Goal: Task Accomplishment & Management: Use online tool/utility

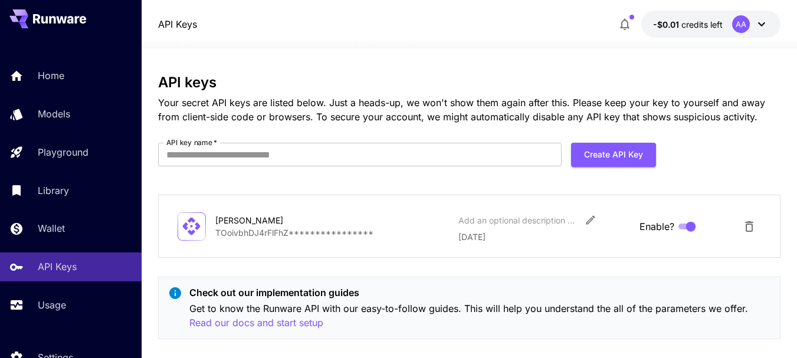
click at [762, 22] on icon at bounding box center [761, 24] width 14 height 14
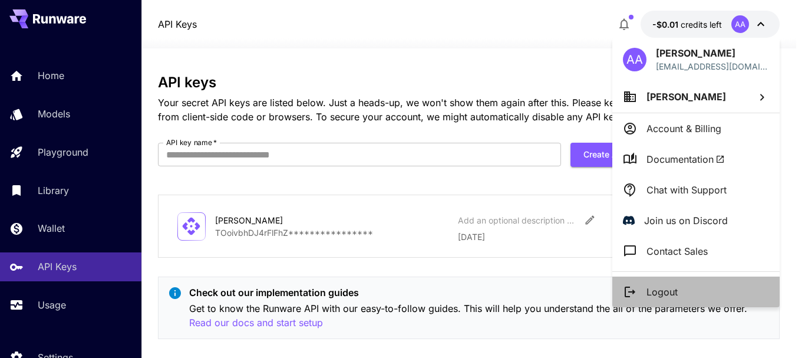
click at [696, 286] on li "Logout" at bounding box center [696, 292] width 167 height 31
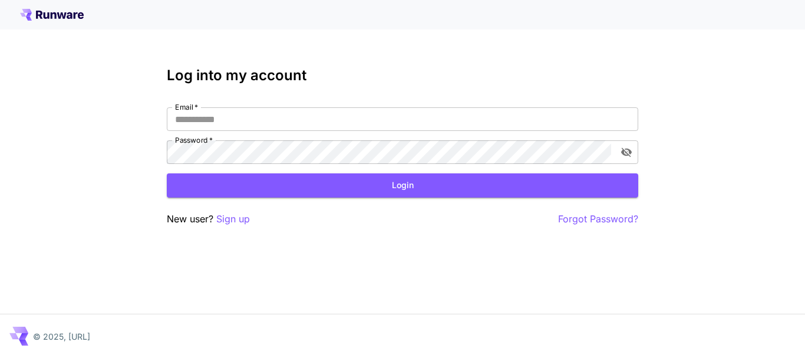
type input "**********"
click at [238, 220] on p "Sign up" at bounding box center [233, 219] width 34 height 15
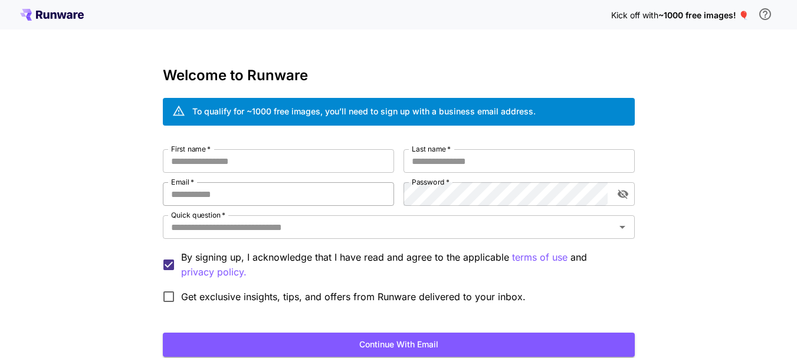
type input "**********"
click at [331, 163] on input "First name   *" at bounding box center [278, 161] width 231 height 24
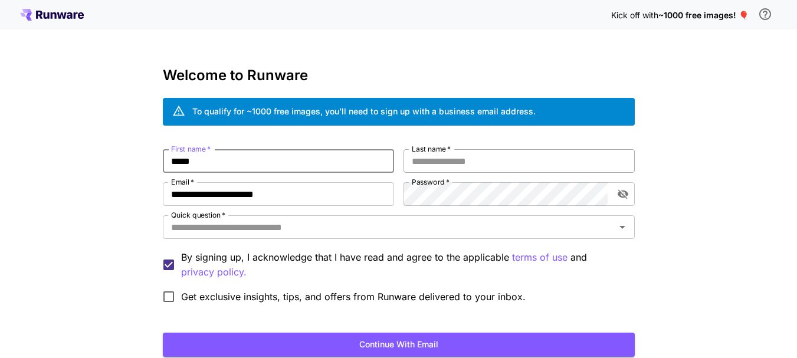
type input "*****"
click at [446, 163] on input "Last name   *" at bounding box center [518, 161] width 231 height 24
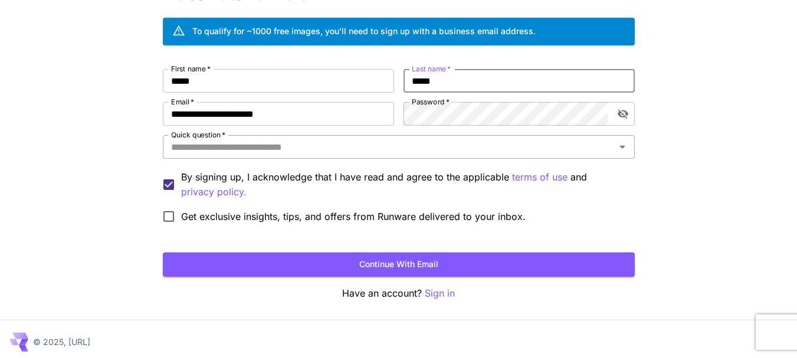
scroll to position [86, 0]
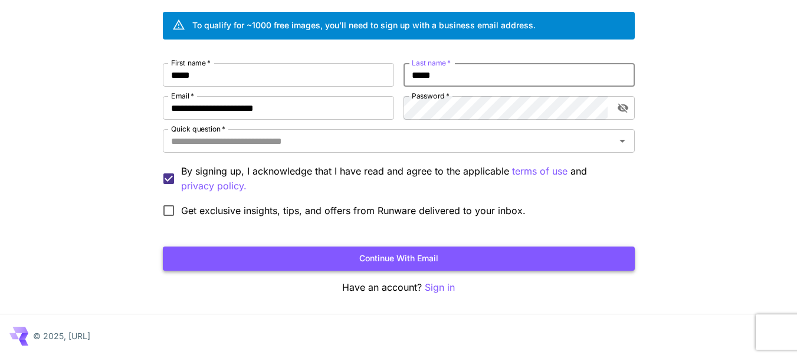
type input "*****"
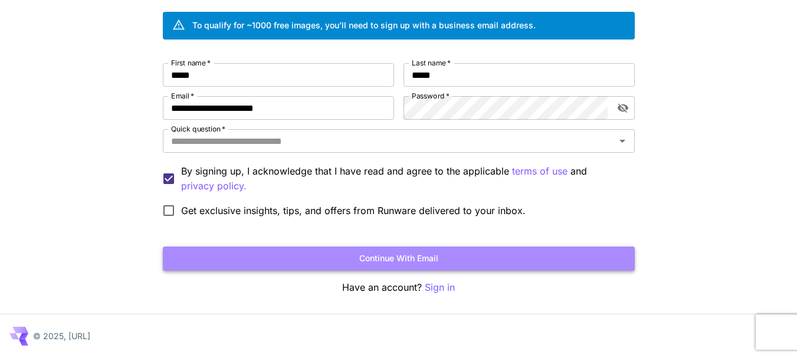
click at [407, 254] on button "Continue with email" at bounding box center [399, 258] width 472 height 24
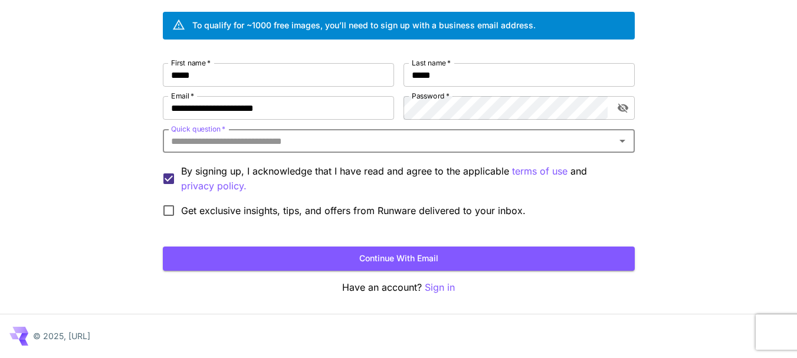
click at [624, 140] on icon "Open" at bounding box center [622, 141] width 14 height 14
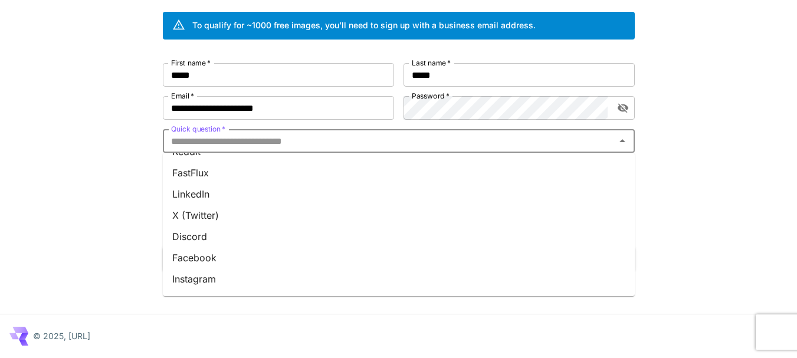
scroll to position [0, 0]
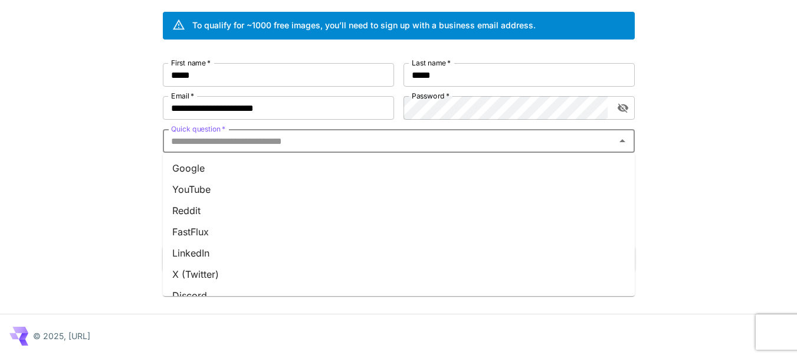
click at [251, 171] on li "Google" at bounding box center [399, 167] width 472 height 21
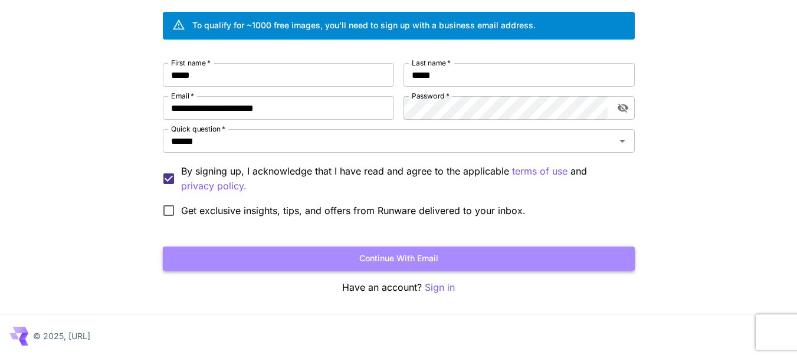
click at [401, 263] on button "Continue with email" at bounding box center [399, 258] width 472 height 24
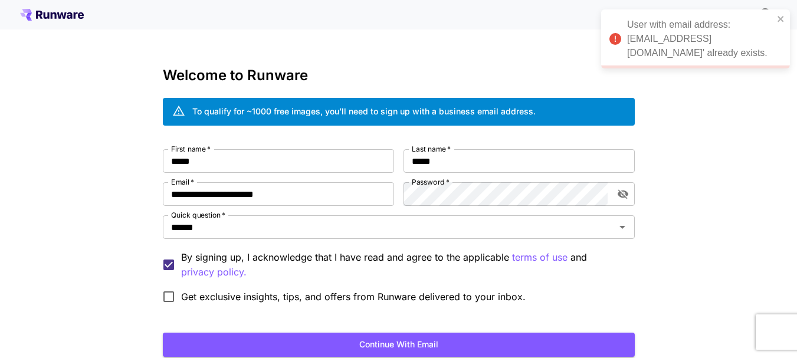
click at [779, 11] on div "User with email address: 'oadeelahmad23@gmail.com' already exists." at bounding box center [695, 38] width 189 height 59
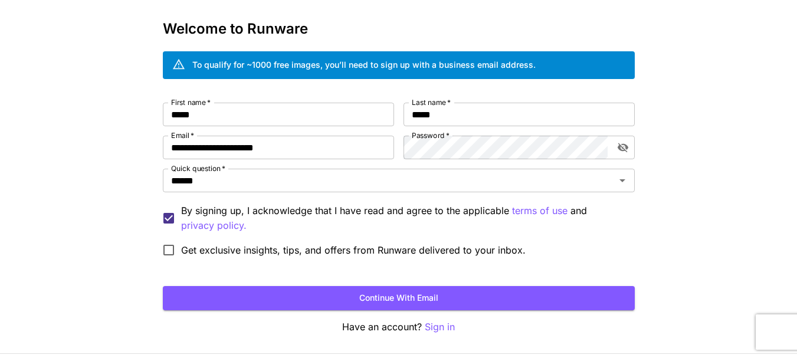
scroll to position [86, 0]
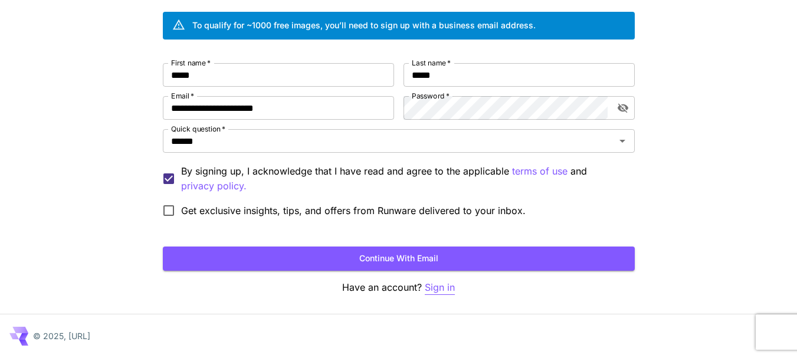
click at [429, 284] on p "Sign in" at bounding box center [440, 287] width 30 height 15
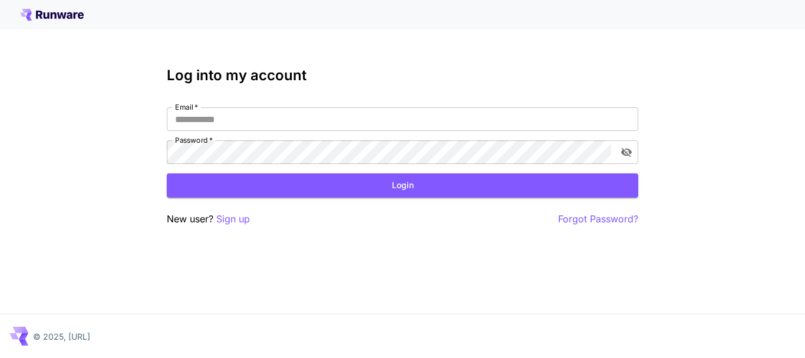
type input "**********"
click at [386, 196] on button "Login" at bounding box center [403, 185] width 472 height 24
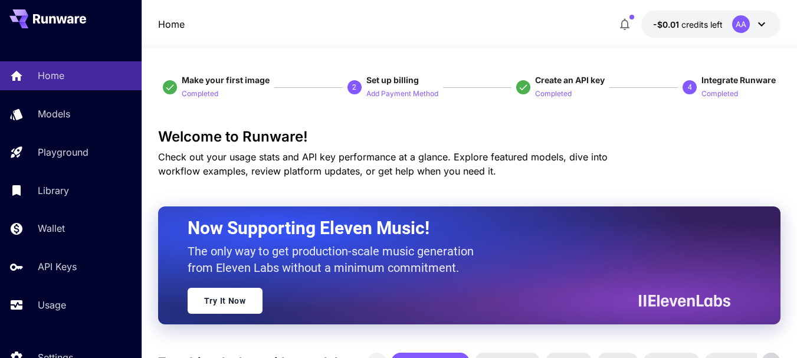
click at [765, 25] on icon at bounding box center [761, 24] width 14 height 14
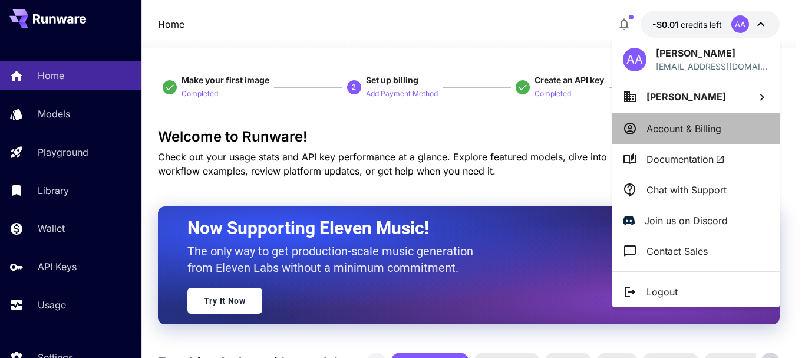
click at [693, 130] on p "Account & Billing" at bounding box center [684, 128] width 75 height 14
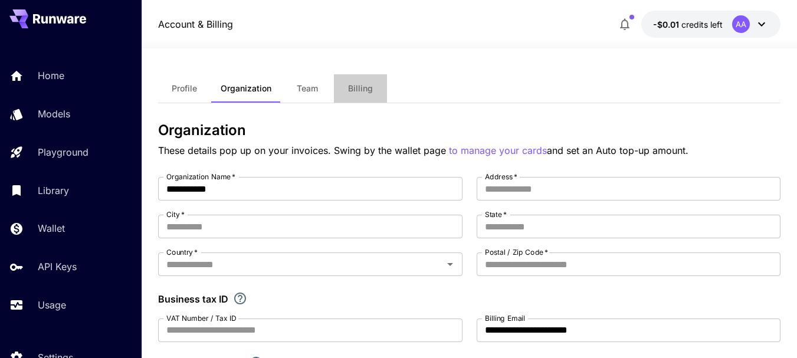
click at [359, 86] on span "Billing" at bounding box center [360, 88] width 25 height 11
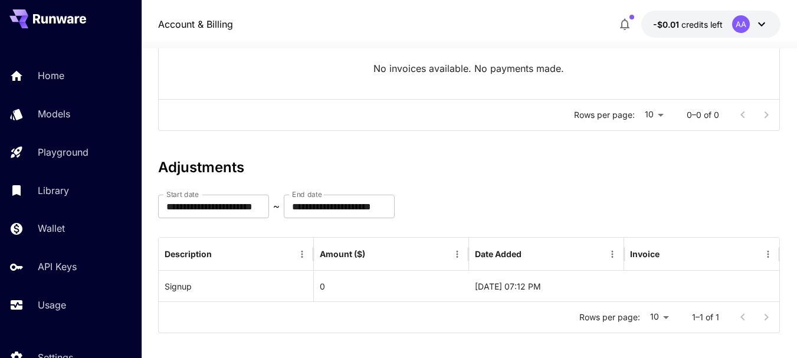
scroll to position [206, 0]
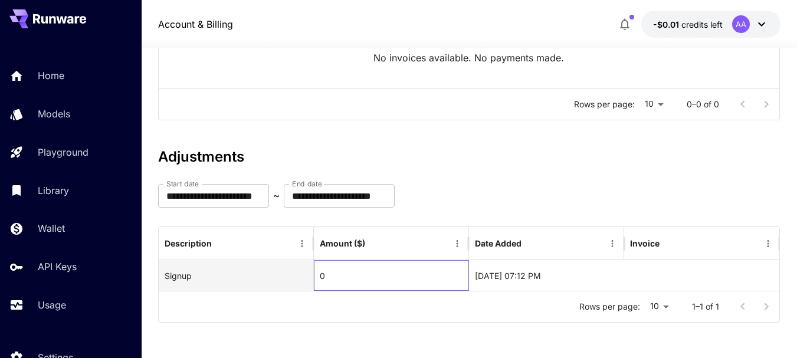
click at [358, 273] on div "0" at bounding box center [391, 275] width 155 height 31
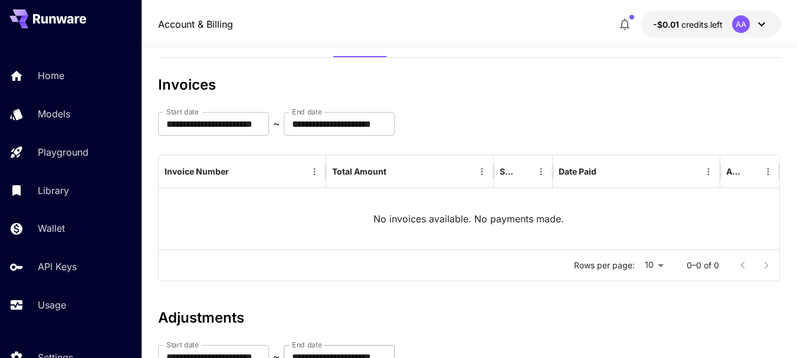
scroll to position [0, 0]
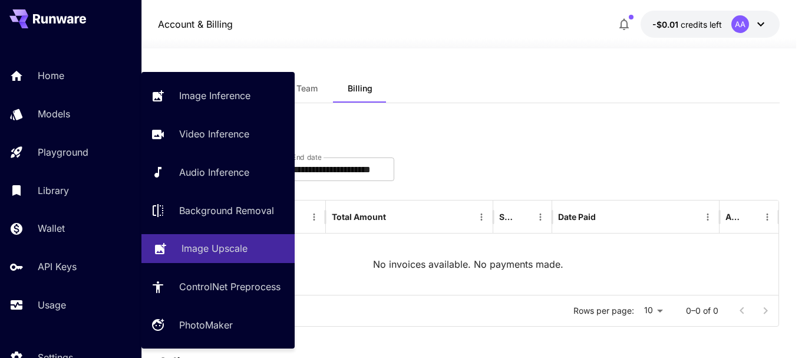
click at [191, 242] on p "Image Upscale" at bounding box center [215, 248] width 66 height 14
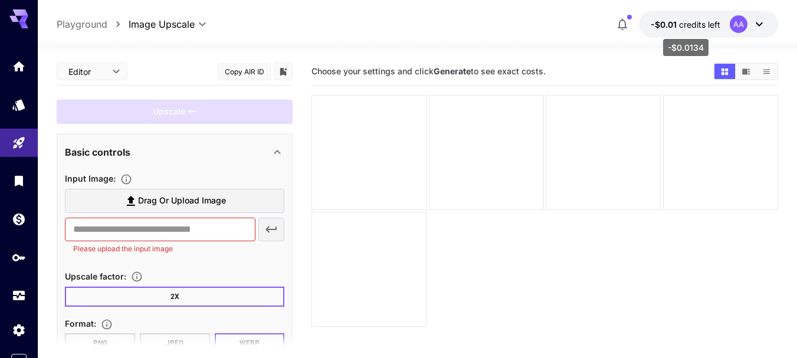
click at [667, 27] on span "-$0.01" at bounding box center [664, 24] width 28 height 10
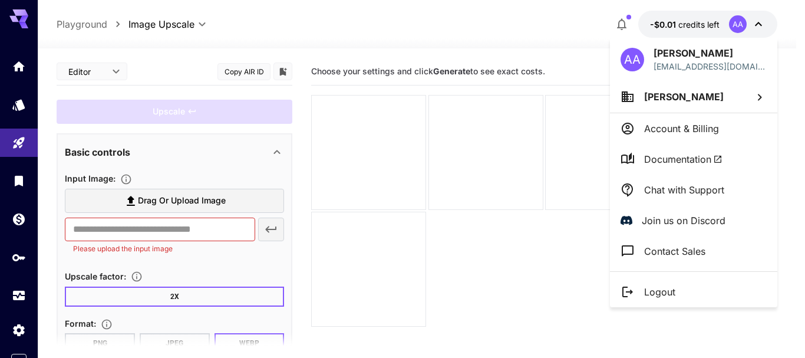
click at [761, 96] on icon at bounding box center [760, 97] width 14 height 14
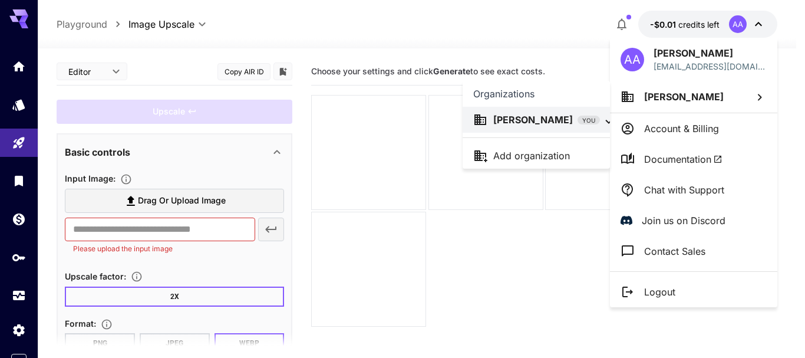
click at [728, 65] on div at bounding box center [402, 179] width 805 height 358
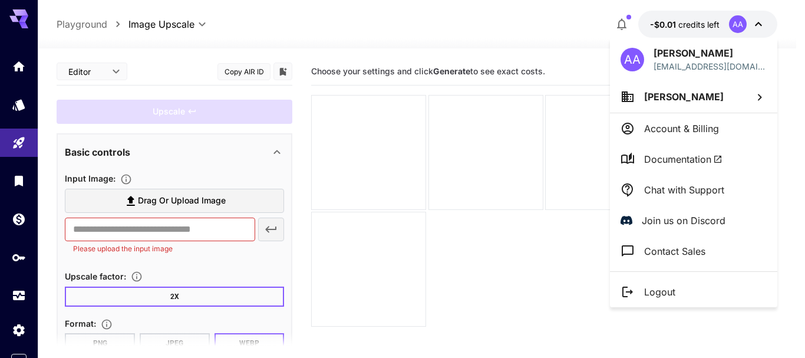
click at [677, 47] on p "[PERSON_NAME]" at bounding box center [710, 53] width 113 height 14
click at [621, 22] on div at bounding box center [402, 179] width 805 height 358
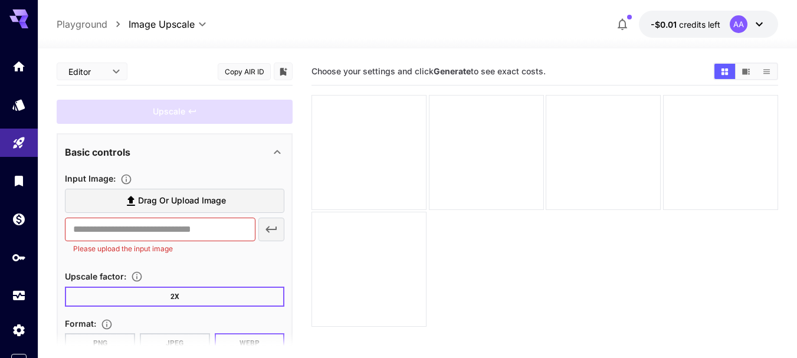
click at [621, 22] on icon "button" at bounding box center [622, 24] width 14 height 14
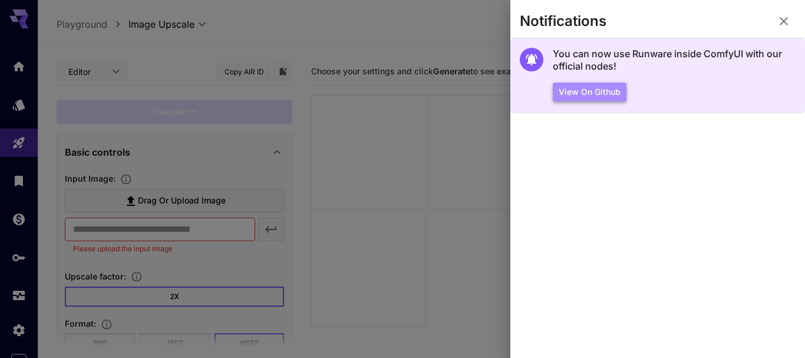
click at [613, 91] on button "View on Github" at bounding box center [590, 92] width 74 height 19
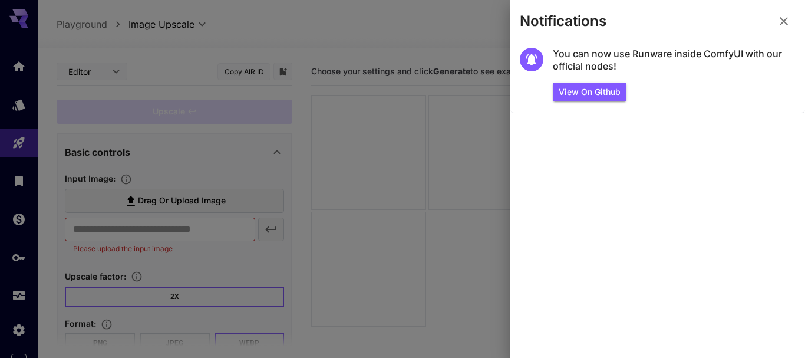
click at [779, 23] on icon "button" at bounding box center [784, 21] width 14 height 14
